Goal: Information Seeking & Learning: Learn about a topic

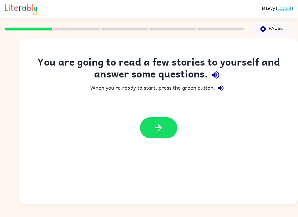
click at [158, 131] on icon "button" at bounding box center [158, 128] width 7 height 7
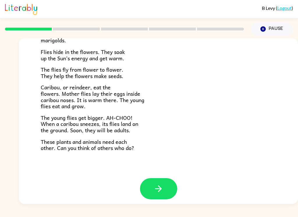
scroll to position [115, 0]
click at [155, 179] on button "button" at bounding box center [158, 189] width 37 height 21
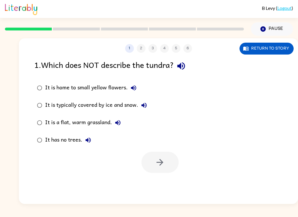
scroll to position [0, 0]
click at [116, 126] on icon "button" at bounding box center [117, 122] width 7 height 7
click at [106, 125] on div "It is a flat, warm grassland." at bounding box center [84, 123] width 78 height 12
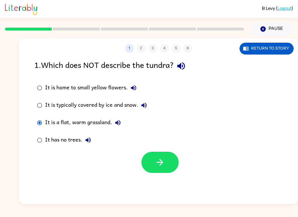
click at [109, 123] on div "It is a flat, warm grassland." at bounding box center [84, 123] width 78 height 12
click at [123, 126] on button "It is a flat, warm grassland." at bounding box center [118, 123] width 12 height 12
click at [161, 158] on icon "button" at bounding box center [160, 163] width 10 height 10
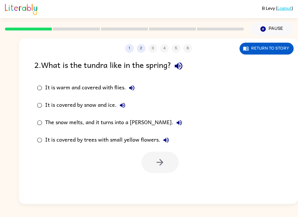
click at [271, 51] on button "Return to story" at bounding box center [266, 49] width 54 height 12
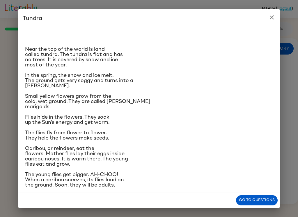
click at [262, 197] on button "Go to questions" at bounding box center [257, 201] width 42 height 10
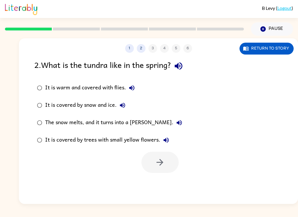
click at [176, 123] on icon "button" at bounding box center [179, 122] width 7 height 7
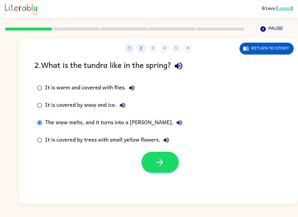
click at [165, 167] on button "button" at bounding box center [159, 162] width 37 height 21
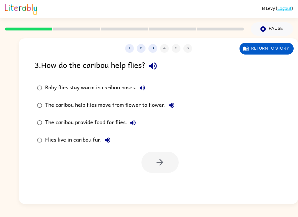
click at [260, 47] on button "Return to story" at bounding box center [266, 49] width 54 height 12
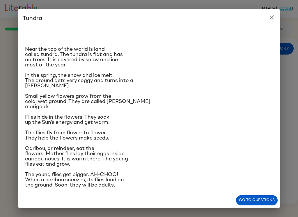
click at [124, 215] on div "Tundra Near the top of the world is land called tundra. The tundra is flat and …" at bounding box center [149, 108] width 298 height 217
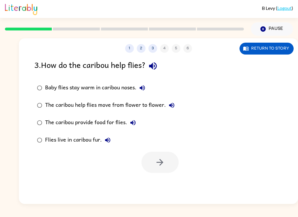
click at [274, 49] on button "Return to story" at bounding box center [266, 49] width 54 height 12
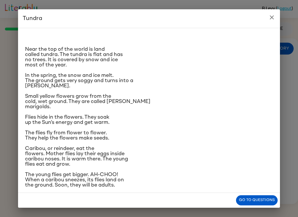
click at [259, 200] on button "Go to questions" at bounding box center [257, 201] width 42 height 10
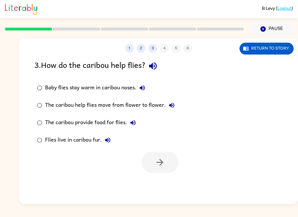
click at [271, 50] on button "Return to story" at bounding box center [266, 49] width 54 height 12
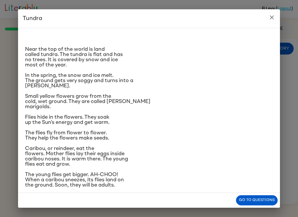
click at [276, 15] on button "close" at bounding box center [272, 18] width 12 height 12
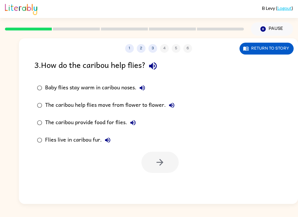
click at [265, 51] on button "Return to story" at bounding box center [266, 49] width 54 height 12
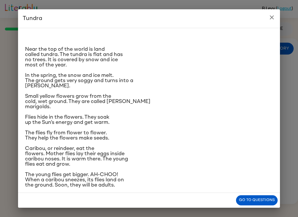
click at [270, 22] on button "close" at bounding box center [272, 18] width 12 height 12
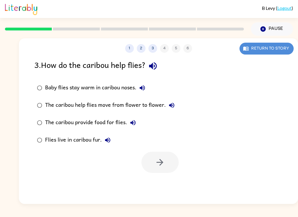
click at [263, 46] on button "Return to story" at bounding box center [266, 49] width 54 height 12
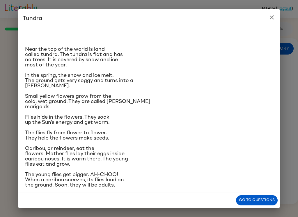
click at [269, 197] on button "Go to questions" at bounding box center [257, 201] width 42 height 10
click at [269, 197] on div "1 2 3 4 5 6 Return to story 3 . How do the caribou help flies? Baby flies stay …" at bounding box center [158, 121] width 279 height 166
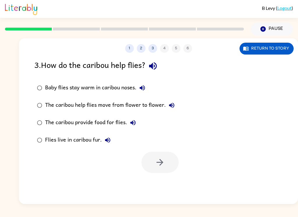
click at [266, 46] on button "Return to story" at bounding box center [266, 49] width 54 height 12
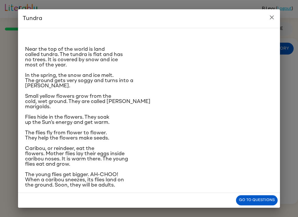
click at [29, 202] on div "Go to questions" at bounding box center [149, 200] width 262 height 15
click at [253, 201] on button "Go to questions" at bounding box center [257, 201] width 42 height 10
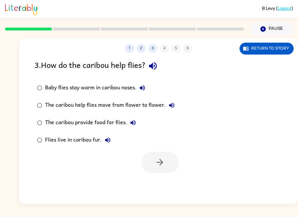
click at [106, 92] on div "Baby flies stay warm in caribou noses." at bounding box center [96, 88] width 103 height 12
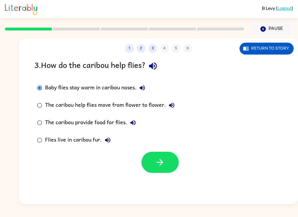
click at [153, 160] on button "button" at bounding box center [159, 162] width 37 height 21
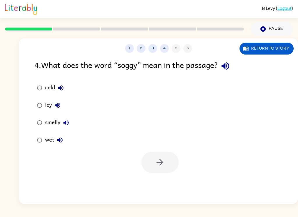
click at [65, 137] on div "wet" at bounding box center [55, 141] width 21 height 12
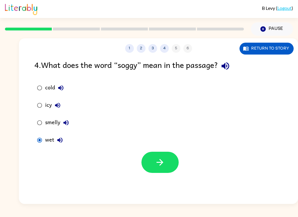
click at [27, 137] on div "4 . What does the word “soggy” mean in the passage? cold icy smelly wet" at bounding box center [158, 116] width 279 height 115
click at [155, 162] on icon "button" at bounding box center [160, 163] width 10 height 10
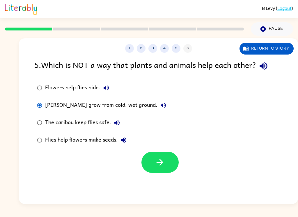
click at [168, 160] on button "button" at bounding box center [159, 162] width 37 height 21
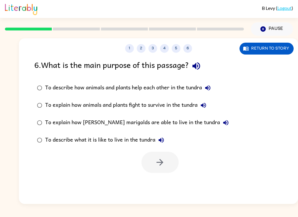
click at [167, 100] on div "To explain how animals and plants fight to survive in the tundra" at bounding box center [127, 106] width 164 height 12
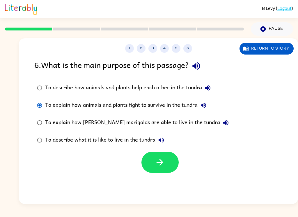
click at [156, 83] on div "To describe how animals and plants help each other in the tundra" at bounding box center [129, 88] width 168 height 12
click at [157, 169] on button "button" at bounding box center [159, 162] width 37 height 21
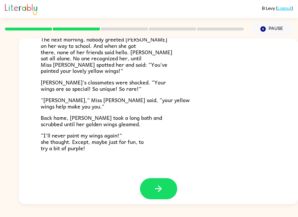
scroll to position [157, 0]
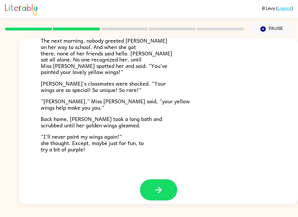
click at [156, 180] on button "button" at bounding box center [158, 190] width 37 height 21
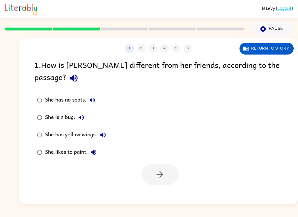
scroll to position [0, 0]
click at [295, 64] on div "1 . How is [PERSON_NAME] different from her friends, according to the passage? …" at bounding box center [158, 122] width 279 height 127
click at [77, 75] on icon "button" at bounding box center [74, 79] width 8 height 8
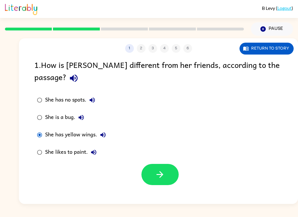
click at [170, 164] on button "button" at bounding box center [159, 174] width 37 height 21
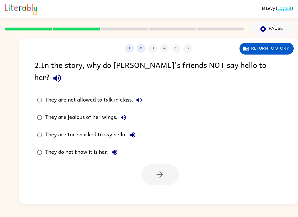
click at [62, 73] on icon "button" at bounding box center [57, 78] width 10 height 10
click at [115, 149] on icon "button" at bounding box center [114, 152] width 7 height 7
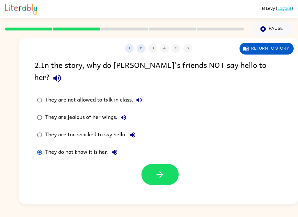
click at [161, 170] on icon "button" at bounding box center [160, 175] width 10 height 10
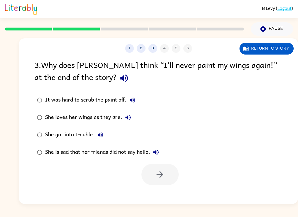
click at [117, 82] on button "button" at bounding box center [124, 78] width 15 height 15
click at [154, 88] on div "3 . Why does [PERSON_NAME] think “I’ll never paint my wings again!” at the end …" at bounding box center [158, 122] width 279 height 127
click at [137, 102] on button "It was hard to scrub the paint off." at bounding box center [132, 100] width 12 height 12
click at [131, 115] on icon "button" at bounding box center [127, 117] width 7 height 7
click at [102, 135] on icon "button" at bounding box center [100, 135] width 7 height 7
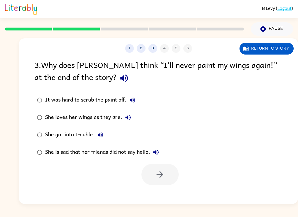
click at [160, 153] on button "She is sad that her friends did not say hello." at bounding box center [156, 153] width 12 height 12
click at [265, 47] on button "Return to story" at bounding box center [266, 49] width 54 height 12
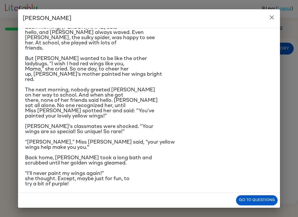
scroll to position [56, 0]
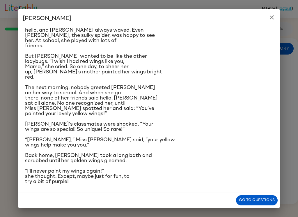
click at [258, 200] on button "Go to questions" at bounding box center [257, 201] width 42 height 10
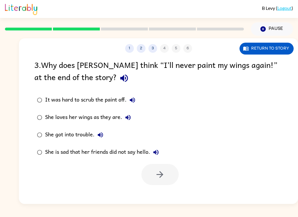
click at [53, 119] on div "She loves her wings as they are." at bounding box center [89, 118] width 89 height 12
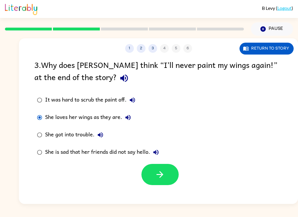
click at [162, 173] on icon "button" at bounding box center [160, 175] width 10 height 10
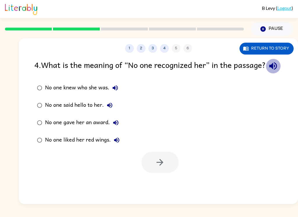
click at [265, 74] on button "button" at bounding box center [272, 66] width 15 height 15
click at [115, 91] on icon "button" at bounding box center [114, 87] width 5 height 5
click at [112, 108] on icon "button" at bounding box center [109, 105] width 5 height 5
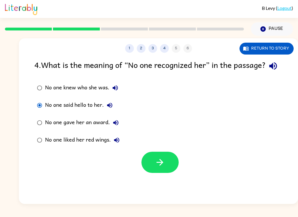
click at [164, 168] on icon "button" at bounding box center [160, 163] width 10 height 10
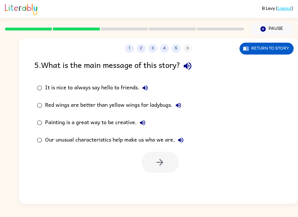
click at [195, 66] on button "button" at bounding box center [187, 66] width 15 height 15
click at [189, 71] on icon "button" at bounding box center [187, 66] width 10 height 10
click at [192, 69] on icon "button" at bounding box center [187, 66] width 10 height 10
click at [145, 81] on label "It is nice to always say hello to friends." at bounding box center [110, 87] width 158 height 17
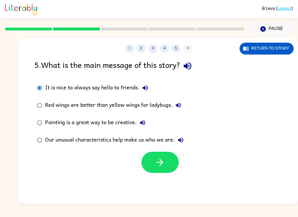
click at [182, 102] on button "Red wings are better than yellow wings for ladybugs." at bounding box center [178, 106] width 12 height 12
click at [110, 141] on div "Our unusual characteristics help make us who we are." at bounding box center [115, 141] width 141 height 12
click at [163, 170] on button "button" at bounding box center [159, 162] width 37 height 21
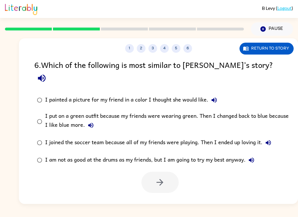
click at [45, 75] on icon "button" at bounding box center [42, 79] width 8 height 8
click at [213, 98] on icon "button" at bounding box center [213, 100] width 5 height 5
click at [93, 137] on div "I joined the soccer team because all of my friends were playing. Then I ended u…" at bounding box center [159, 143] width 229 height 12
click at [98, 113] on div "I put on a green outfit because my friends were wearing green. Then I changed b…" at bounding box center [167, 121] width 245 height 19
click at [89, 122] on icon "button" at bounding box center [90, 125] width 7 height 7
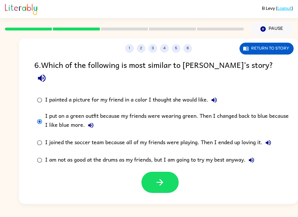
click at [268, 137] on button "I joined the soccer team because all of my friends were playing. Then I ended u…" at bounding box center [268, 143] width 12 height 12
click at [160, 179] on icon "button" at bounding box center [159, 182] width 7 height 7
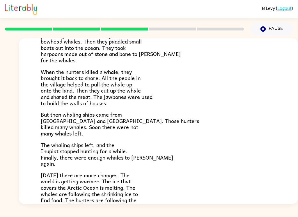
scroll to position [103, 0]
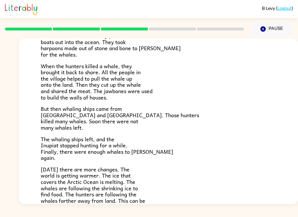
click at [220, 86] on p "When the hunters killed a whale, they brought it back to shore. All the people …" at bounding box center [158, 82] width 235 height 38
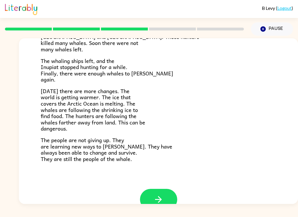
scroll to position [179, 0]
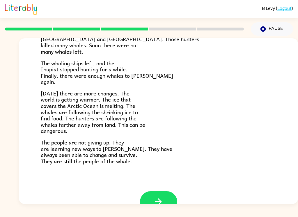
click at [167, 200] on button "button" at bounding box center [158, 202] width 37 height 21
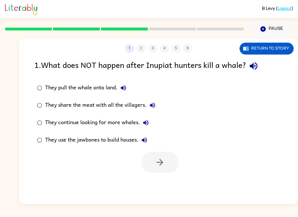
scroll to position [0, 0]
click at [261, 65] on button "button" at bounding box center [253, 66] width 15 height 15
click at [136, 87] on label "They pull the whale onto land." at bounding box center [96, 87] width 130 height 17
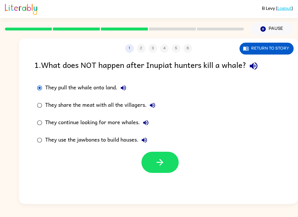
click at [122, 90] on icon "button" at bounding box center [123, 88] width 7 height 7
click at [158, 107] on button "They share the meat with all the villagers." at bounding box center [152, 106] width 12 height 12
click at [143, 124] on icon "button" at bounding box center [145, 122] width 7 height 7
click at [144, 141] on icon "button" at bounding box center [144, 140] width 5 height 5
click at [140, 140] on button "They use the jawbones to build houses." at bounding box center [144, 141] width 12 height 12
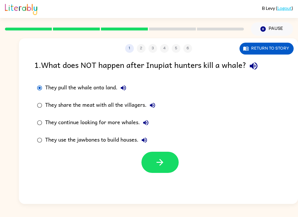
click at [145, 141] on icon "button" at bounding box center [144, 140] width 5 height 5
click at [122, 101] on div "They share the meat with all the villagers." at bounding box center [101, 106] width 113 height 12
click at [160, 152] on button "button" at bounding box center [159, 162] width 37 height 21
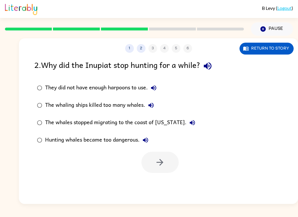
click at [208, 73] on button "button" at bounding box center [207, 66] width 15 height 15
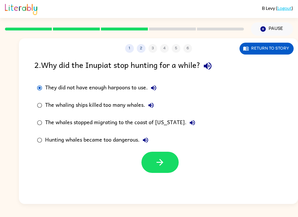
click at [153, 85] on icon "button" at bounding box center [153, 88] width 7 height 7
click at [155, 101] on div "The whaling ships killed too many whales." at bounding box center [101, 106] width 112 height 12
click at [151, 101] on button "The whaling ships killed too many whales." at bounding box center [151, 106] width 12 height 12
click at [186, 117] on button "The whales stopped migrating to the coast of [US_STATE]." at bounding box center [192, 123] width 12 height 12
click at [144, 136] on button "Hunting whales became too dangerous." at bounding box center [146, 141] width 12 height 12
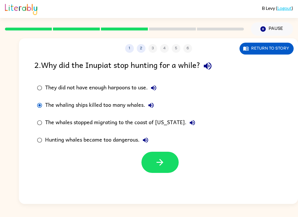
click at [85, 143] on div "Hunting whales became too dangerous." at bounding box center [98, 141] width 106 height 12
click at [171, 160] on button "button" at bounding box center [159, 162] width 37 height 21
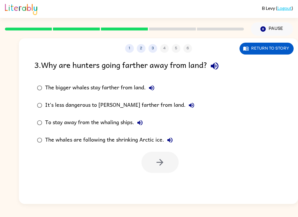
click at [221, 61] on button "button" at bounding box center [214, 66] width 15 height 15
click at [216, 63] on icon "button" at bounding box center [214, 66] width 10 height 10
click at [215, 62] on icon "button" at bounding box center [214, 66] width 10 height 10
click at [166, 90] on label "The bigger whales stay farther from land." at bounding box center [115, 87] width 169 height 17
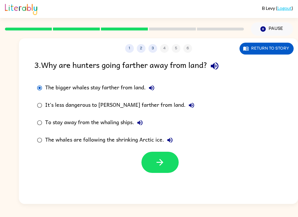
click at [145, 81] on label "The bigger whales stay farther from land." at bounding box center [115, 87] width 169 height 17
click at [151, 86] on icon "button" at bounding box center [151, 88] width 7 height 7
click at [188, 108] on icon "button" at bounding box center [191, 105] width 7 height 7
click at [75, 215] on div "[PERSON_NAME] ( Logout ) Pause Pause 1 2 3 4 5 6 Return to story 3 . Why are hu…" at bounding box center [149, 108] width 298 height 217
click at [140, 124] on icon "button" at bounding box center [139, 122] width 5 height 5
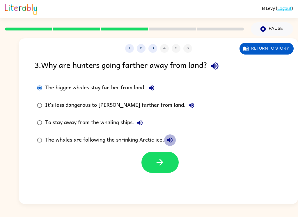
click at [173, 140] on button "The whales are following the shrinking Arctic ice." at bounding box center [170, 141] width 12 height 12
click at [128, 213] on div "[PERSON_NAME] ( Logout ) Pause Pause 1 2 3 4 5 6 Return to story 3 . Why are hu…" at bounding box center [149, 108] width 298 height 217
click at [156, 154] on button "button" at bounding box center [159, 162] width 37 height 21
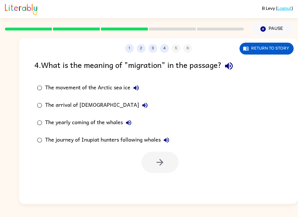
click at [233, 71] on icon "button" at bounding box center [229, 66] width 10 height 10
click at [148, 85] on label "The movement of the Arctic sea ice" at bounding box center [103, 87] width 144 height 17
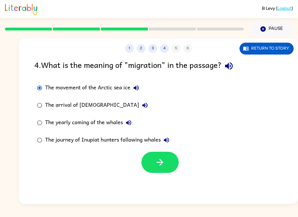
click at [156, 162] on icon "button" at bounding box center [160, 163] width 10 height 10
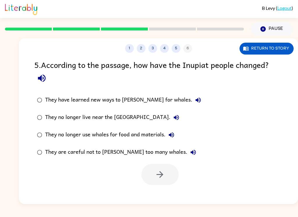
click at [37, 87] on div "5 . According to the passage, how have the Inupiat people changed? They have le…" at bounding box center [158, 122] width 279 height 127
click at [35, 80] on button "button" at bounding box center [41, 78] width 15 height 15
click at [194, 97] on icon "button" at bounding box center [197, 100] width 7 height 7
click at [174, 118] on icon "button" at bounding box center [176, 117] width 5 height 5
click at [174, 138] on icon "button" at bounding box center [171, 135] width 7 height 7
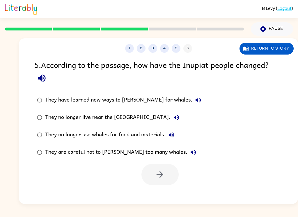
click at [190, 152] on icon "button" at bounding box center [193, 152] width 7 height 7
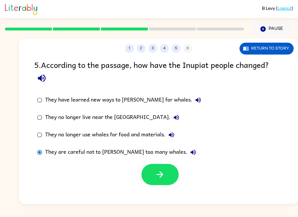
click at [165, 178] on icon "button" at bounding box center [160, 175] width 10 height 10
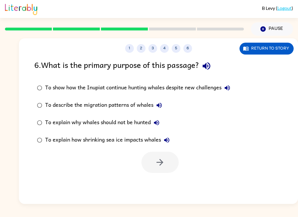
click at [208, 59] on button "button" at bounding box center [206, 66] width 15 height 15
click at [226, 93] on button "To show how the Inupiat continue hunting whales despite new challenges" at bounding box center [227, 88] width 12 height 12
click at [163, 115] on label "To explain why whales should not be hunted" at bounding box center [133, 122] width 205 height 17
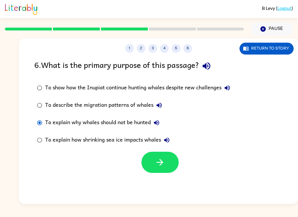
click at [159, 105] on icon "button" at bounding box center [158, 105] width 5 height 5
click at [152, 127] on div "To explain why whales should not be hunted" at bounding box center [103, 123] width 117 height 12
click at [162, 120] on button "To explain why whales should not be hunted" at bounding box center [157, 123] width 12 height 12
click at [165, 136] on button "To explain how shrinking sea ice impacts whales" at bounding box center [167, 141] width 12 height 12
click at [164, 161] on icon "button" at bounding box center [160, 163] width 10 height 10
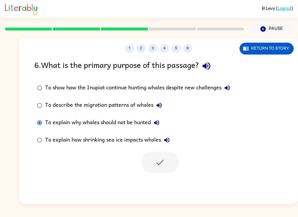
click at [202, 70] on button "button" at bounding box center [206, 66] width 15 height 15
click at [207, 65] on icon "button" at bounding box center [206, 66] width 8 height 8
click at [208, 66] on icon "button" at bounding box center [206, 66] width 8 height 8
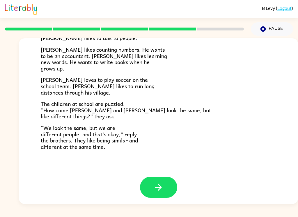
scroll to position [121, 0]
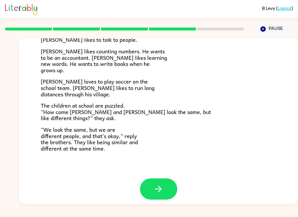
click at [155, 189] on icon "button" at bounding box center [158, 189] width 10 height 10
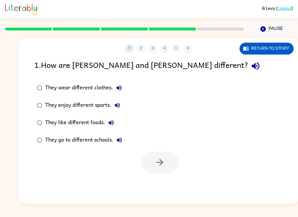
click at [248, 69] on button "button" at bounding box center [255, 66] width 15 height 15
click at [68, 105] on div "They enjoy different sports." at bounding box center [84, 106] width 78 height 12
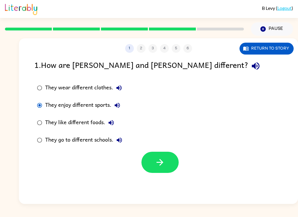
click at [161, 160] on icon "button" at bounding box center [160, 163] width 10 height 10
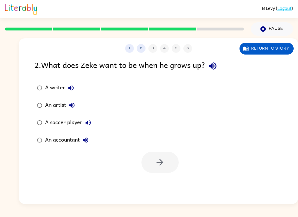
click at [228, 69] on div "2 . What does Zeke want to be when he grows up?" at bounding box center [158, 66] width 248 height 15
click at [217, 69] on icon "button" at bounding box center [212, 66] width 10 height 10
click at [220, 63] on button "button" at bounding box center [212, 66] width 15 height 15
click at [223, 57] on div "1 2 3 4 5 6 Return to story 2 . What does Zeke want to be when he grows up? A w…" at bounding box center [158, 121] width 279 height 166
click at [267, 44] on button "Return to story" at bounding box center [266, 49] width 54 height 12
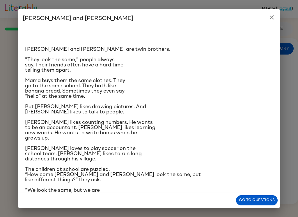
click at [276, 198] on button "Go to questions" at bounding box center [257, 201] width 42 height 10
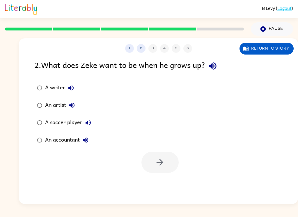
click at [72, 85] on icon "button" at bounding box center [70, 88] width 7 height 7
click at [41, 80] on label "A writer" at bounding box center [64, 87] width 66 height 17
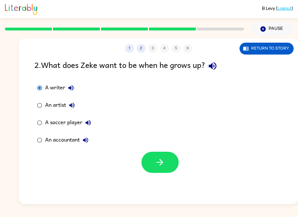
click at [166, 166] on button "button" at bounding box center [159, 162] width 37 height 21
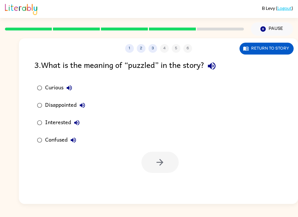
click at [219, 67] on button "button" at bounding box center [211, 66] width 15 height 15
click at [262, 49] on button "Return to story" at bounding box center [266, 49] width 54 height 12
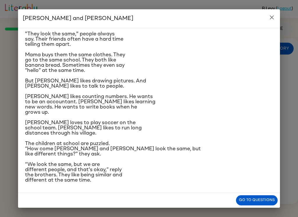
scroll to position [67, 0]
click at [271, 19] on icon "close" at bounding box center [271, 17] width 4 height 4
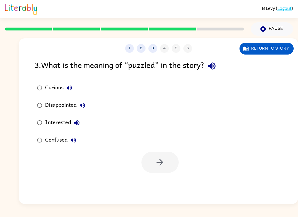
click at [69, 85] on button "Curious" at bounding box center [69, 88] width 12 height 12
click at [51, 76] on div "3 . What is the meaning of “puzzled” in the story? Curious Disappointed Interes…" at bounding box center [158, 116] width 279 height 115
click at [50, 82] on label "Curious" at bounding box center [61, 87] width 60 height 17
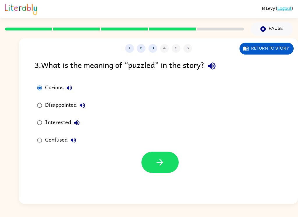
click at [158, 165] on icon "button" at bounding box center [160, 163] width 10 height 10
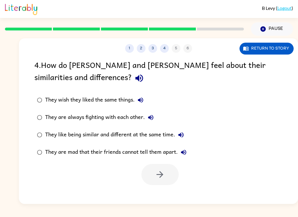
click at [38, 88] on div "4 . How do [PERSON_NAME] and [PERSON_NAME] feel about their similarities and di…" at bounding box center [158, 122] width 279 height 127
click at [132, 79] on button "button" at bounding box center [139, 78] width 15 height 15
click at [146, 102] on button "They wish they liked the same things." at bounding box center [141, 100] width 12 height 12
click at [151, 117] on icon "button" at bounding box center [150, 117] width 7 height 7
click at [183, 135] on icon "button" at bounding box center [180, 135] width 5 height 5
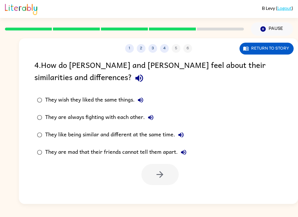
click at [192, 149] on label "They are mad that their friends cannot tell them apart." at bounding box center [111, 152] width 161 height 17
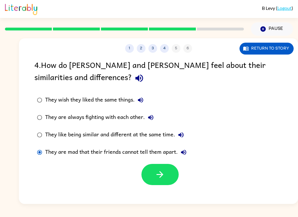
click at [189, 152] on button "They are mad that their friends cannot tell them apart." at bounding box center [184, 153] width 12 height 12
click at [160, 176] on icon "button" at bounding box center [160, 175] width 10 height 10
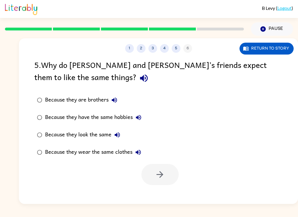
click at [136, 72] on button "button" at bounding box center [143, 78] width 15 height 15
click at [77, 76] on div "5 . Why do [PERSON_NAME] and [PERSON_NAME]’s friends expect them to like the sa…" at bounding box center [158, 72] width 248 height 27
click at [98, 136] on div "Because they look the same" at bounding box center [84, 135] width 78 height 12
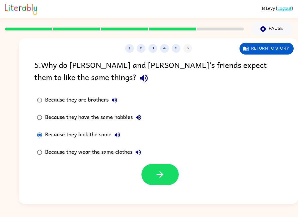
click at [158, 175] on icon "button" at bounding box center [160, 175] width 10 height 10
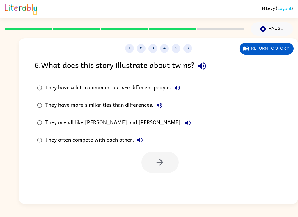
click at [207, 61] on icon "button" at bounding box center [202, 66] width 10 height 10
click at [132, 85] on div "They have a lot in common, but are different people." at bounding box center [114, 88] width 138 height 12
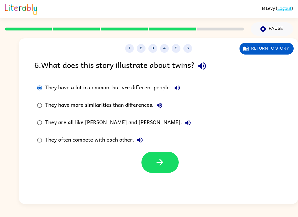
click at [162, 162] on icon "button" at bounding box center [159, 162] width 7 height 7
